Goal: Navigation & Orientation: Find specific page/section

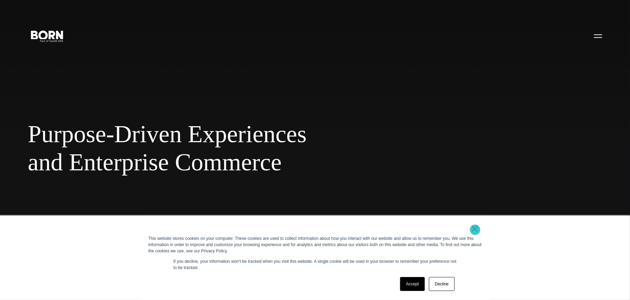
click at [475, 230] on link "×" at bounding box center [475, 228] width 8 height 6
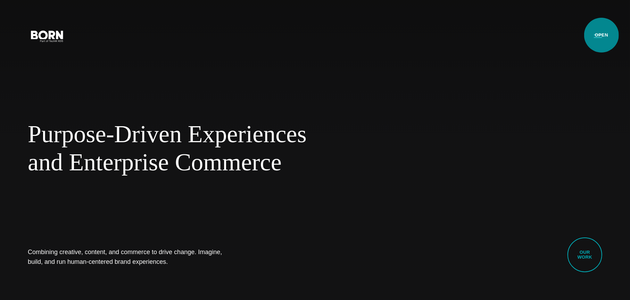
click at [602, 35] on button "Primary Menu" at bounding box center [598, 35] width 17 height 15
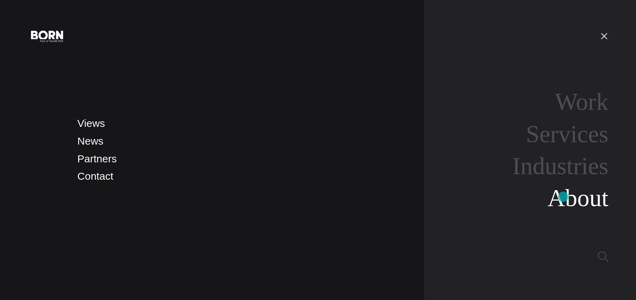
click at [563, 197] on link "About" at bounding box center [577, 197] width 61 height 27
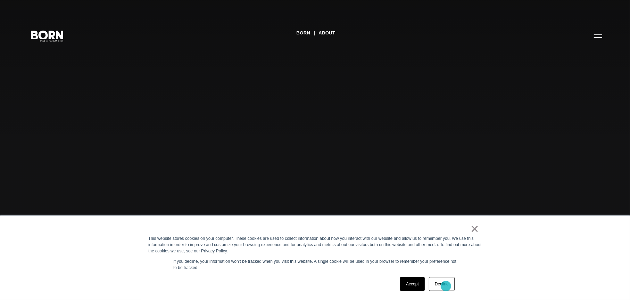
click at [446, 286] on link "Decline" at bounding box center [442, 284] width 26 height 14
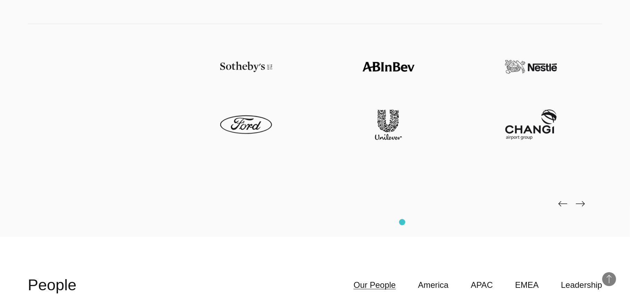
scroll to position [1771, 0]
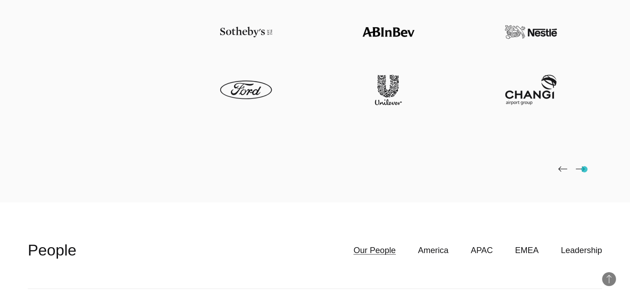
click at [585, 169] on img at bounding box center [580, 169] width 9 height 6
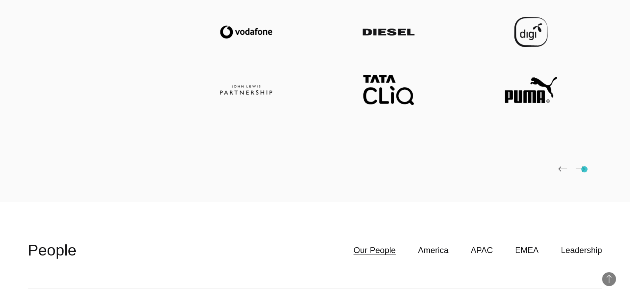
click at [585, 169] on img at bounding box center [580, 169] width 9 height 6
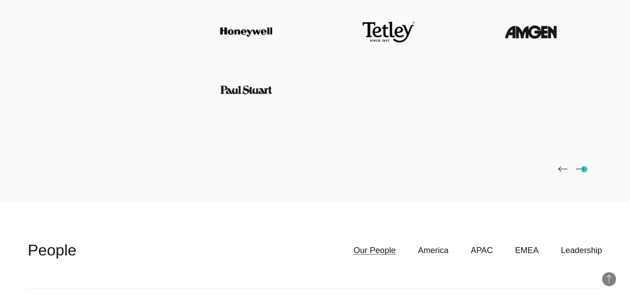
click at [585, 169] on img at bounding box center [580, 169] width 9 height 6
